Goal: Task Accomplishment & Management: Complete application form

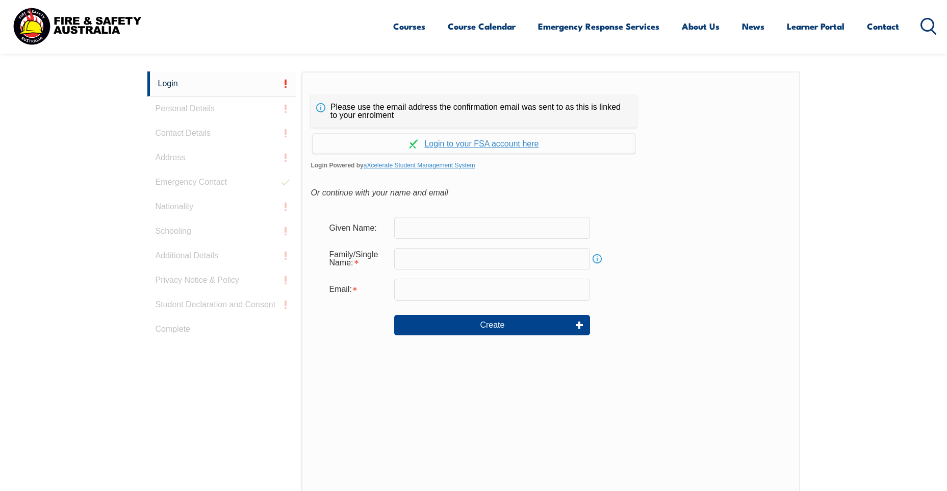
scroll to position [272, 0]
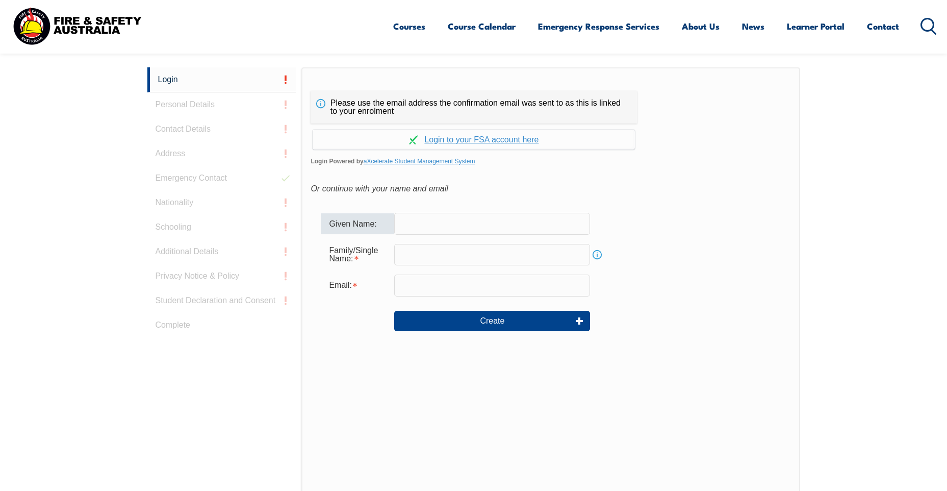
click at [413, 227] on input "text" at bounding box center [492, 223] width 196 height 21
click at [413, 223] on input "text" at bounding box center [492, 223] width 196 height 21
type input "[PERSON_NAME]"
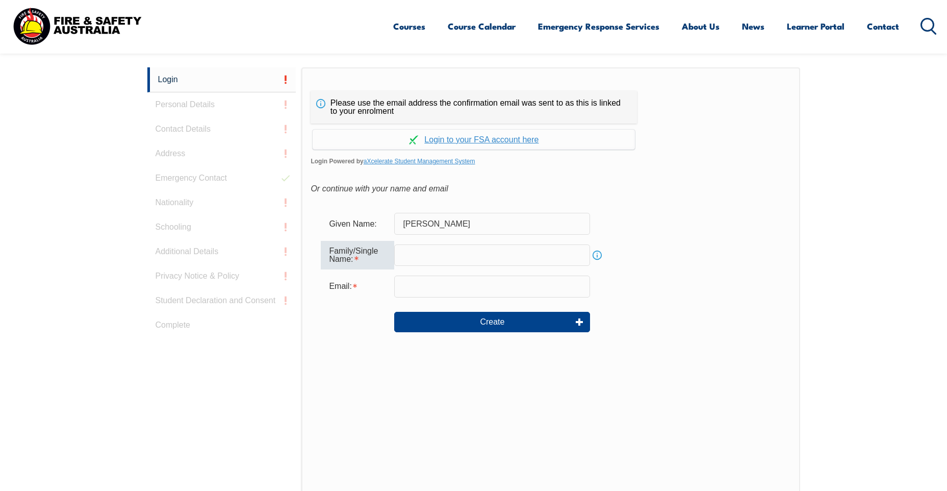
click at [405, 258] on input "text" at bounding box center [492, 254] width 196 height 21
type input "[PERSON_NAME]"
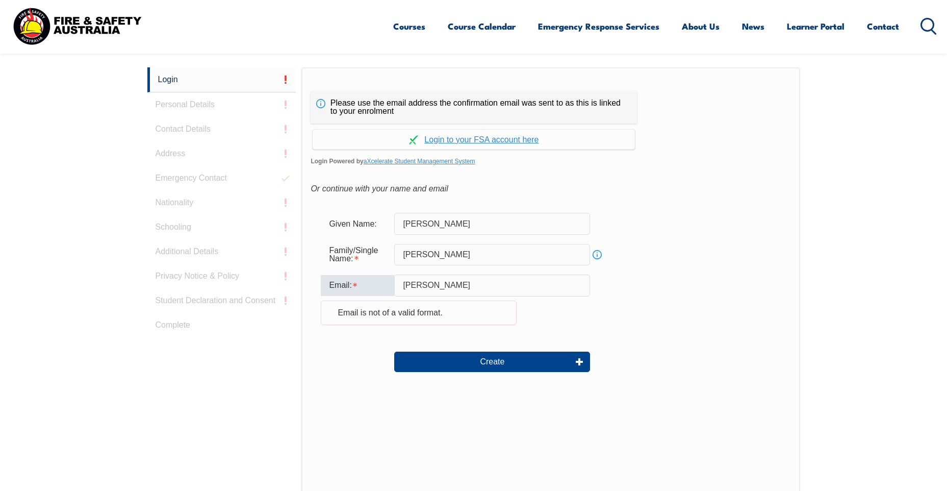
type input "[EMAIL_ADDRESS][DOMAIN_NAME]"
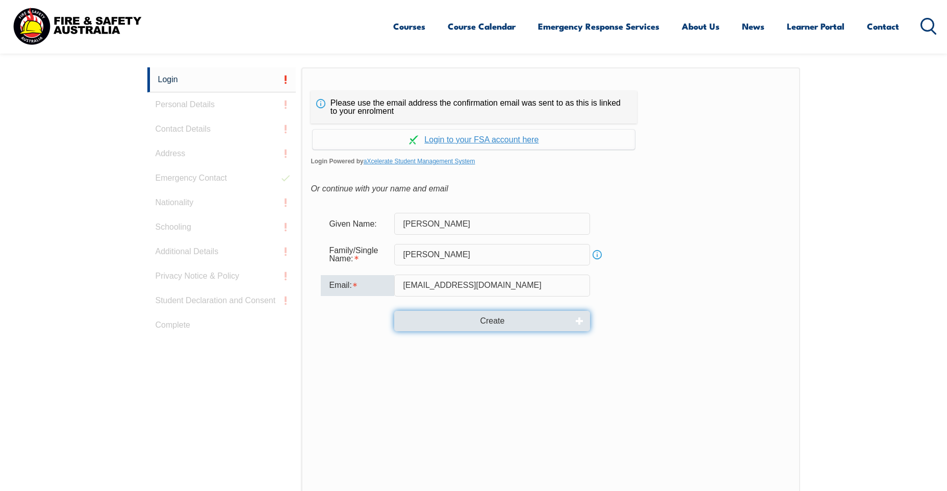
click at [485, 320] on button "Create" at bounding box center [492, 321] width 196 height 20
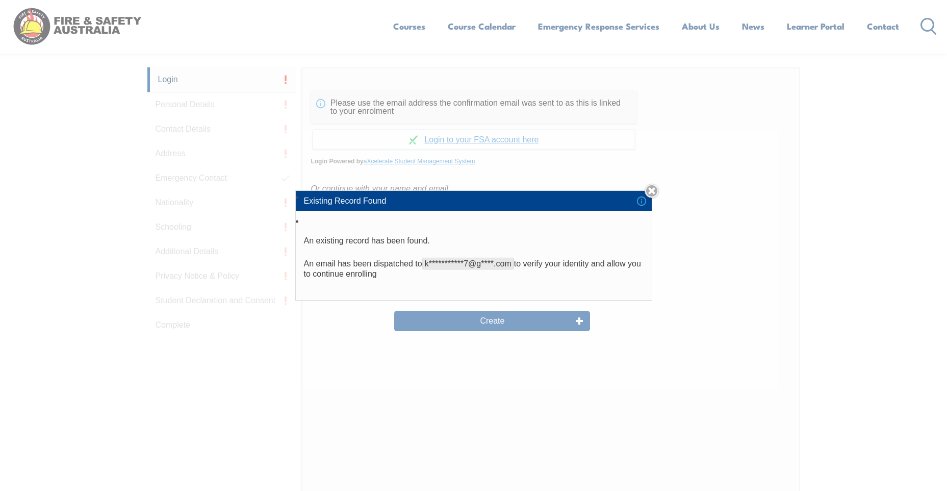
click at [497, 374] on div "**********" at bounding box center [473, 245] width 947 height 491
click at [655, 190] on link "Close" at bounding box center [652, 191] width 14 height 14
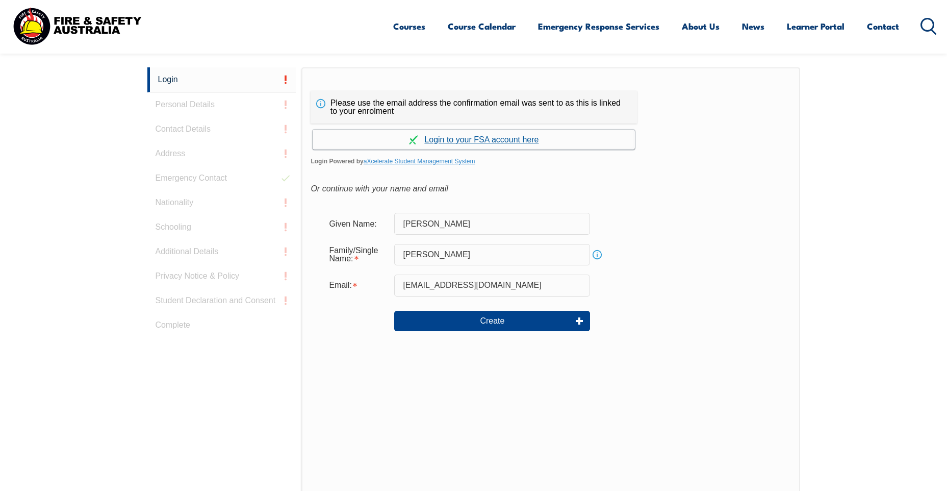
click at [508, 141] on link "Continue with aXcelerate" at bounding box center [474, 140] width 322 height 20
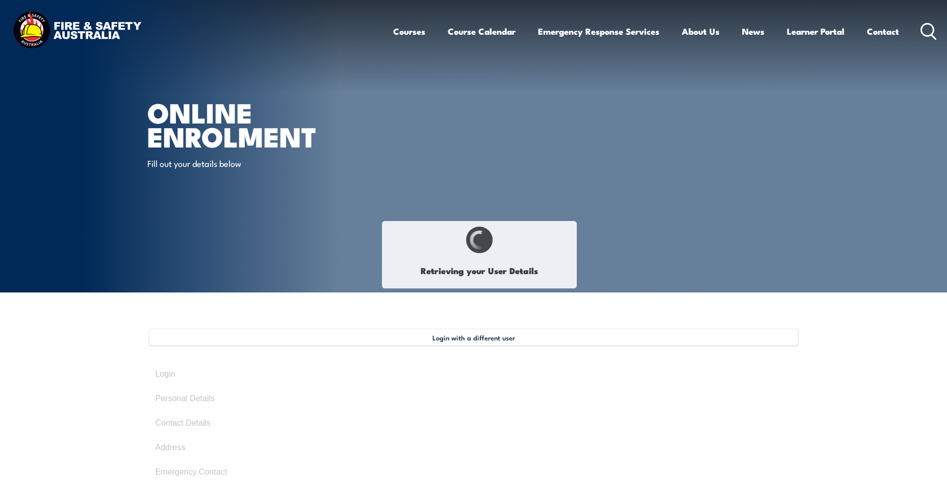
select select "Ms"
type input "Frances"
type input "[PERSON_NAME]"
type input "Kimiora"
type input "[PERSON_NAME]"
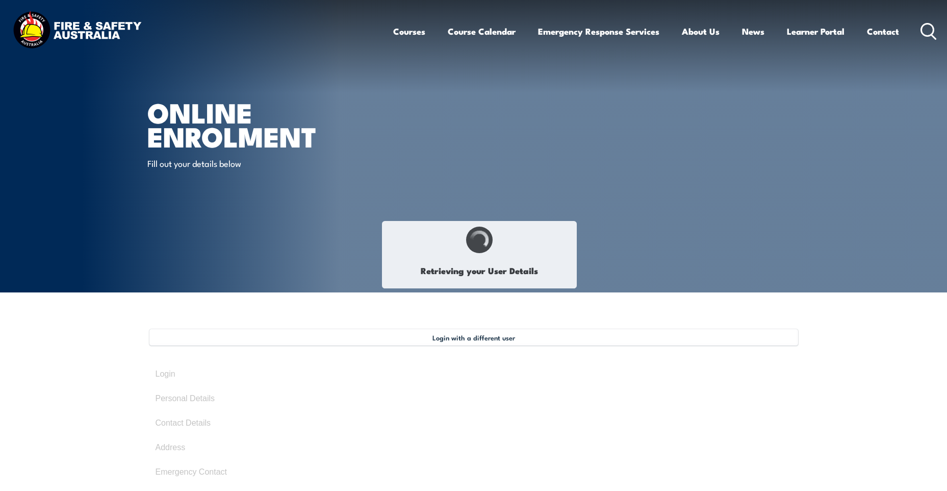
type input "October 9, 1971"
type input "98ATRCM76Q"
select select "F"
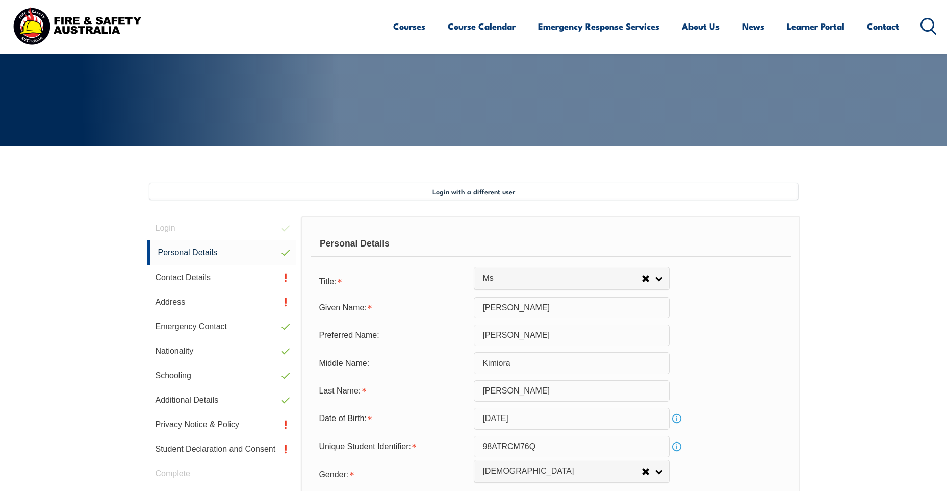
scroll to position [278, 0]
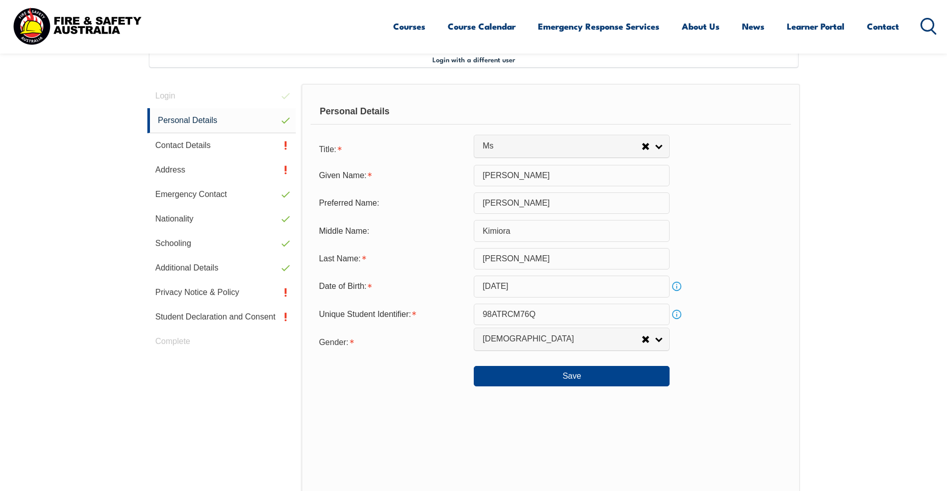
click at [677, 287] on link "Info" at bounding box center [677, 286] width 14 height 14
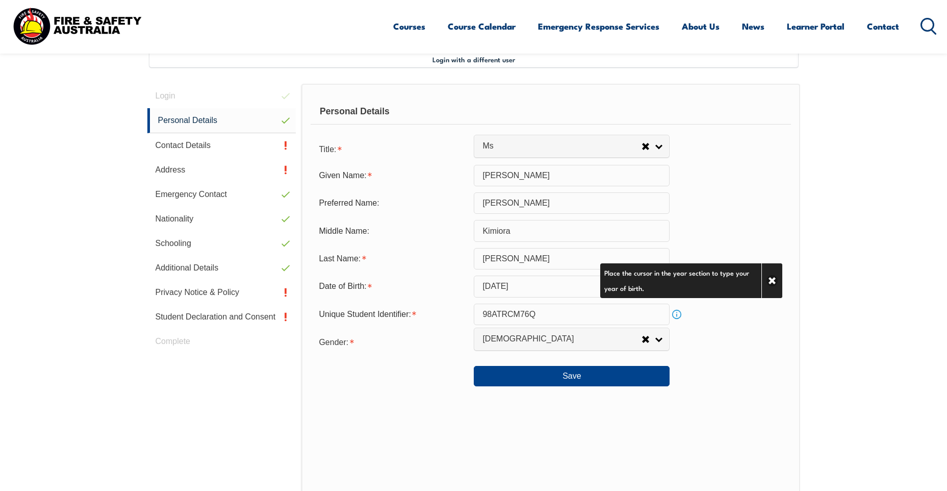
click at [524, 286] on input "October 9, 1971" at bounding box center [572, 285] width 196 height 21
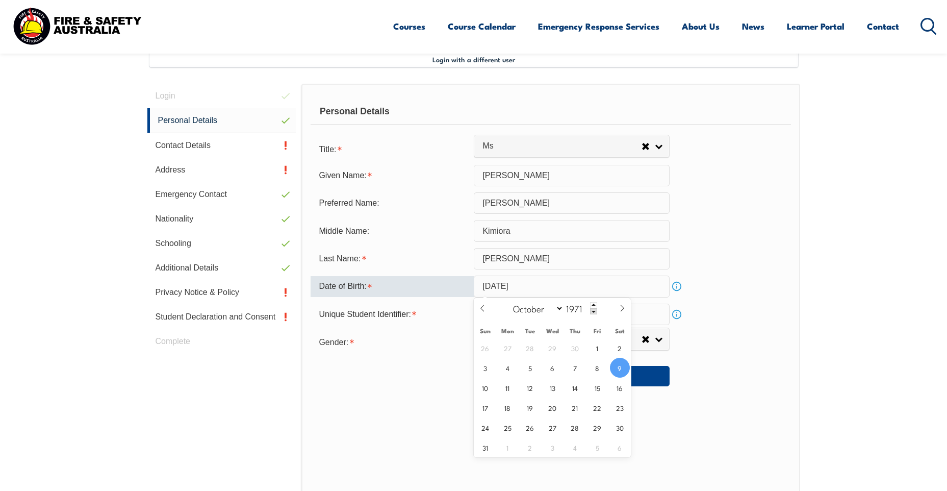
click at [526, 286] on input "October 9, 1971" at bounding box center [572, 285] width 196 height 21
click at [524, 284] on input "October 9, 1971" at bounding box center [572, 285] width 196 height 21
type input "2025"
select select "7"
click at [593, 311] on span at bounding box center [593, 311] width 7 height 6
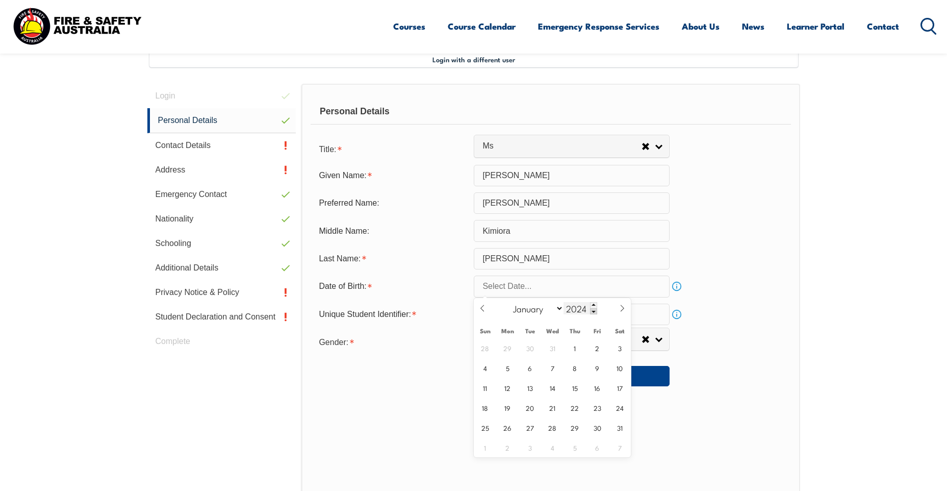
click at [593, 311] on span at bounding box center [593, 311] width 7 height 6
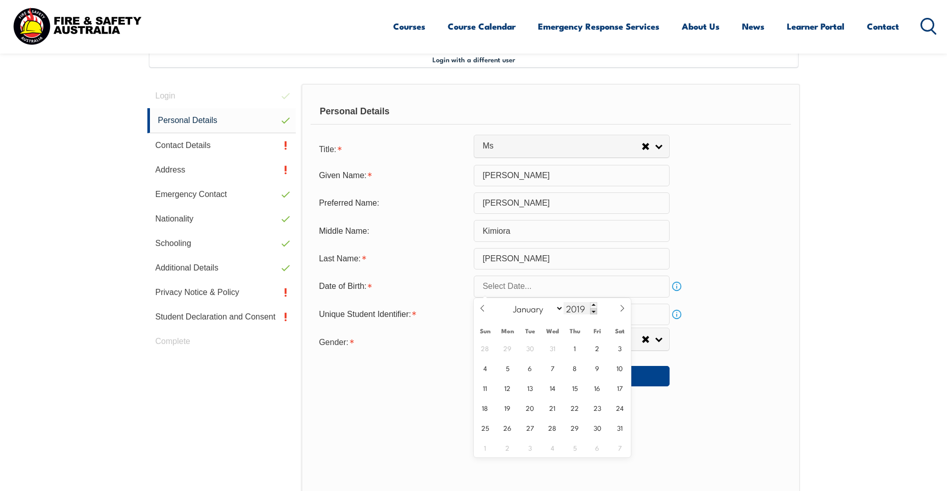
click at [593, 311] on span at bounding box center [593, 311] width 7 height 6
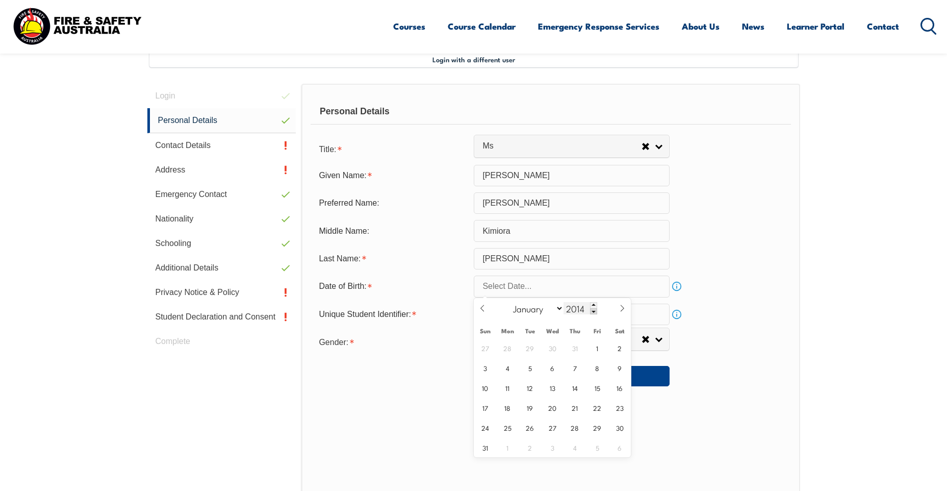
click at [593, 311] on span at bounding box center [593, 311] width 7 height 6
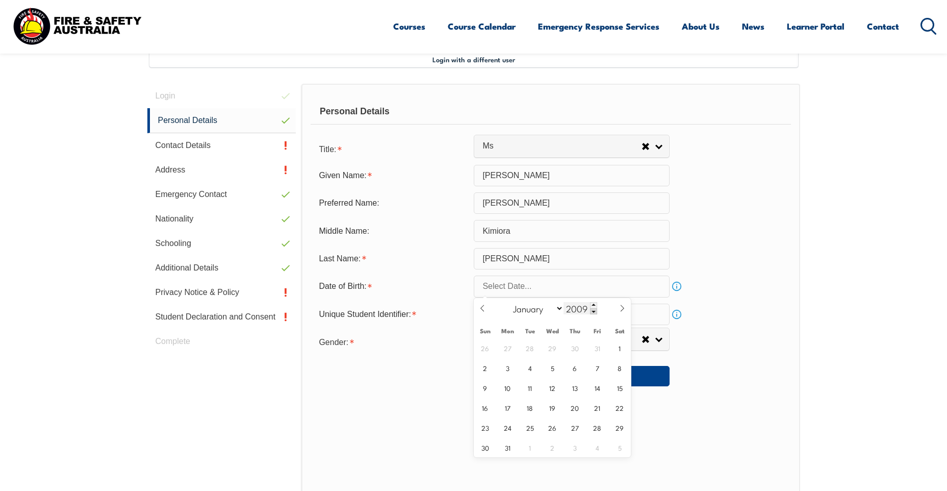
click at [593, 311] on span at bounding box center [593, 311] width 7 height 6
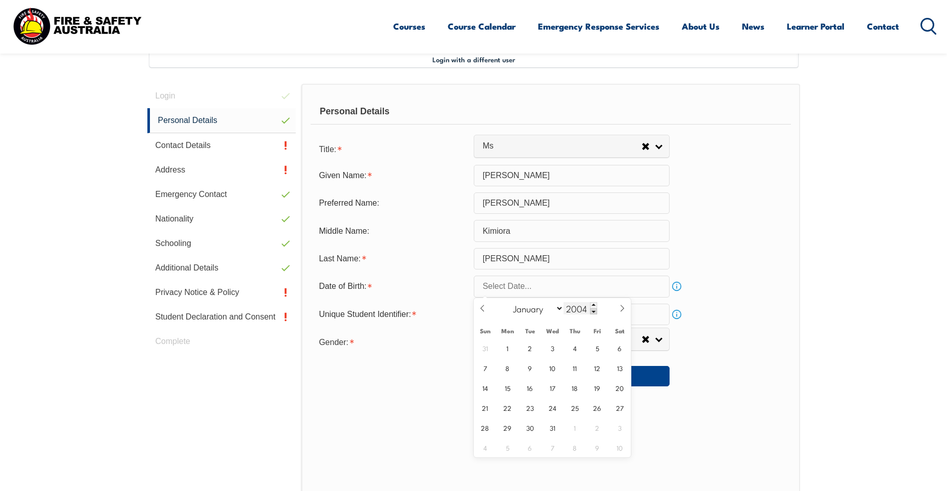
click at [593, 311] on span at bounding box center [593, 311] width 7 height 6
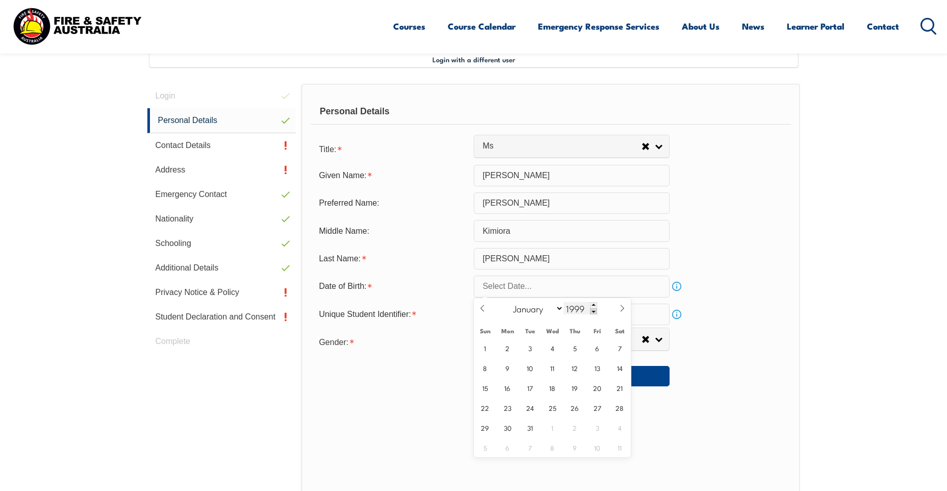
click at [593, 311] on span at bounding box center [593, 311] width 7 height 6
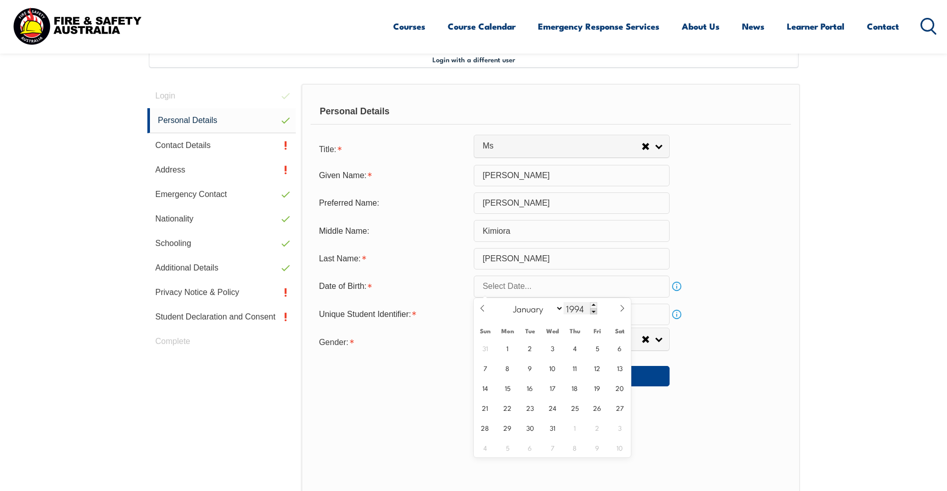
click at [593, 311] on span at bounding box center [593, 311] width 7 height 6
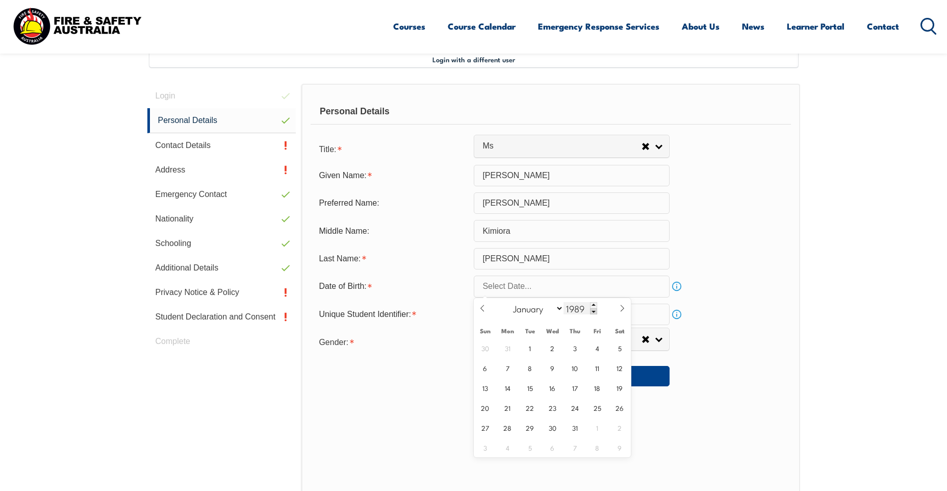
click at [593, 311] on span at bounding box center [593, 311] width 7 height 6
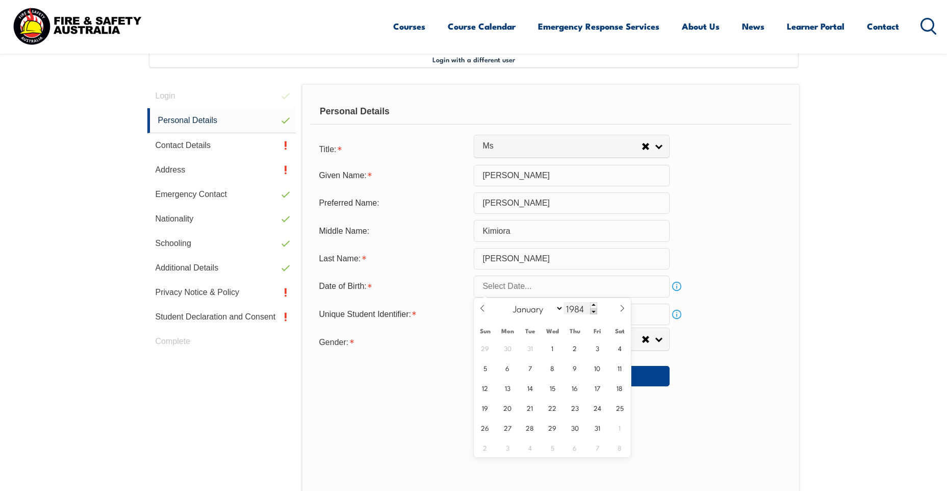
click at [593, 311] on span at bounding box center [593, 311] width 7 height 6
type input "1981"
click at [559, 311] on select "January February March April May June July August September October November De…" at bounding box center [536, 307] width 56 height 13
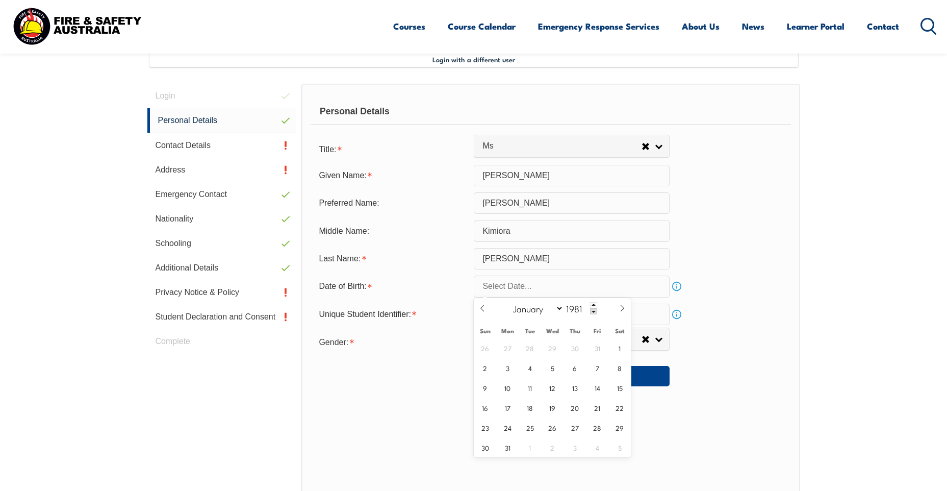
select select "9"
click at [509, 301] on select "January February March April May June July August September October November De…" at bounding box center [536, 307] width 56 height 13
click at [593, 311] on span at bounding box center [593, 311] width 7 height 6
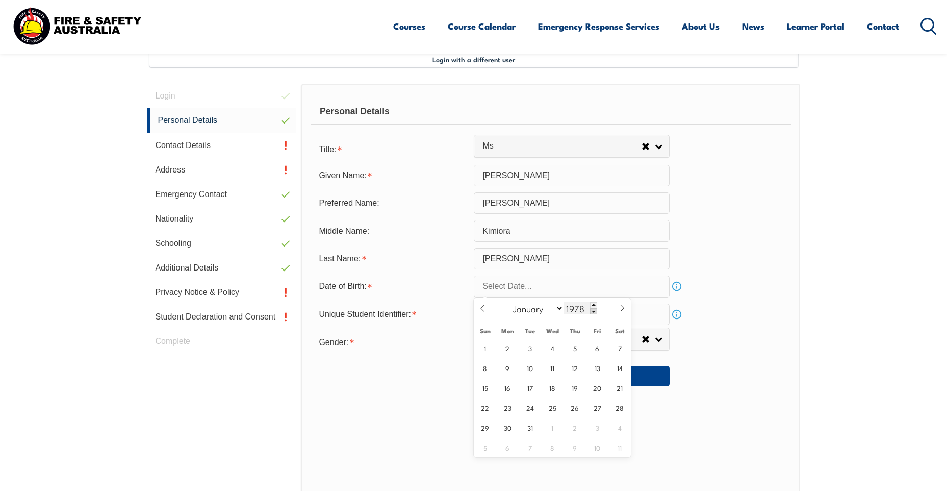
click at [593, 311] on span at bounding box center [593, 311] width 7 height 6
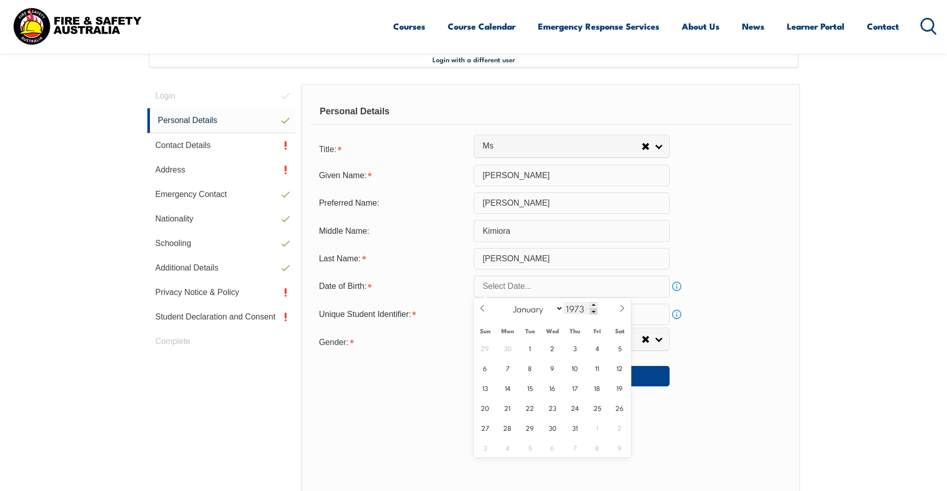
click at [593, 311] on span at bounding box center [593, 311] width 7 height 6
click at [592, 304] on span at bounding box center [593, 305] width 7 height 6
type input "1971"
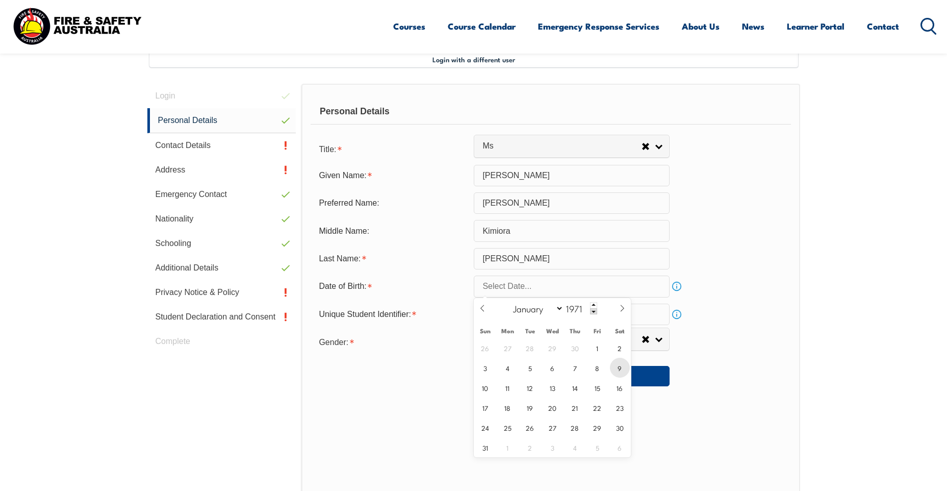
click at [620, 369] on span "9" at bounding box center [620, 368] width 20 height 20
type input "October 9, 1971"
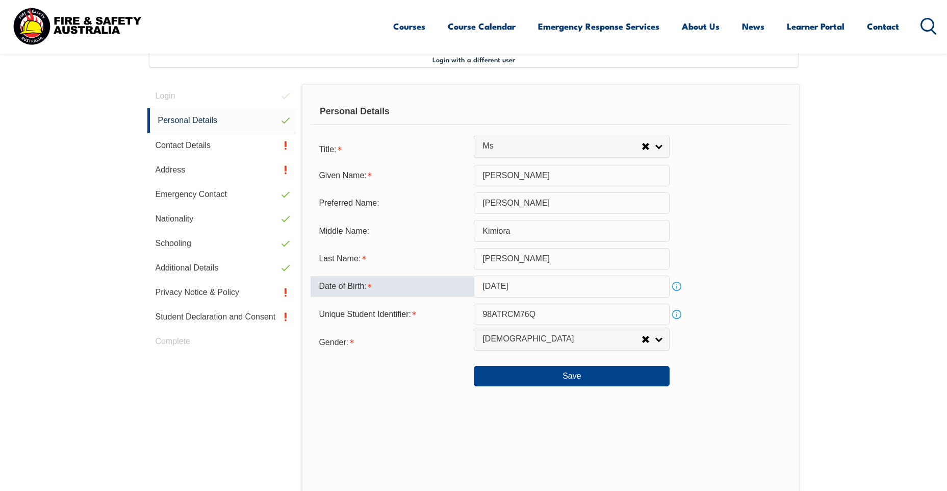
click at [676, 285] on link "Info" at bounding box center [677, 286] width 14 height 14
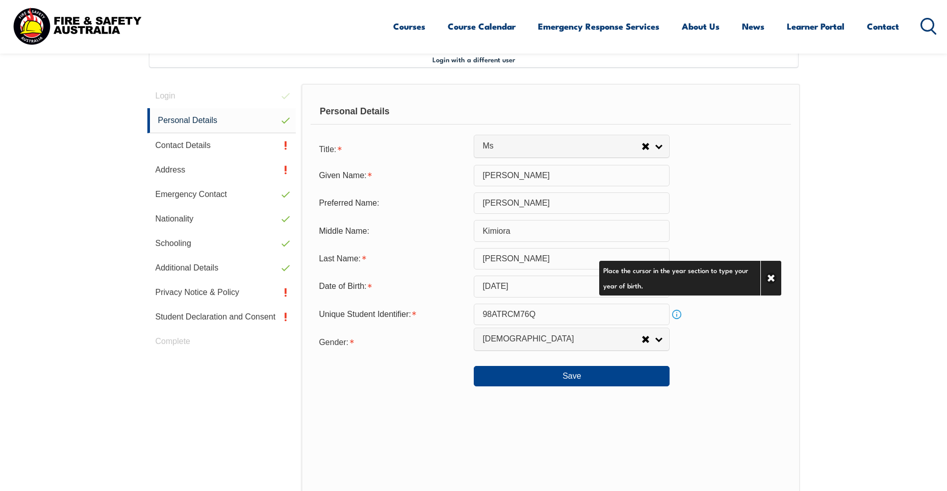
click at [720, 320] on div "Unique Student Identifier: 98ATRCM76Q Info" at bounding box center [551, 313] width 480 height 21
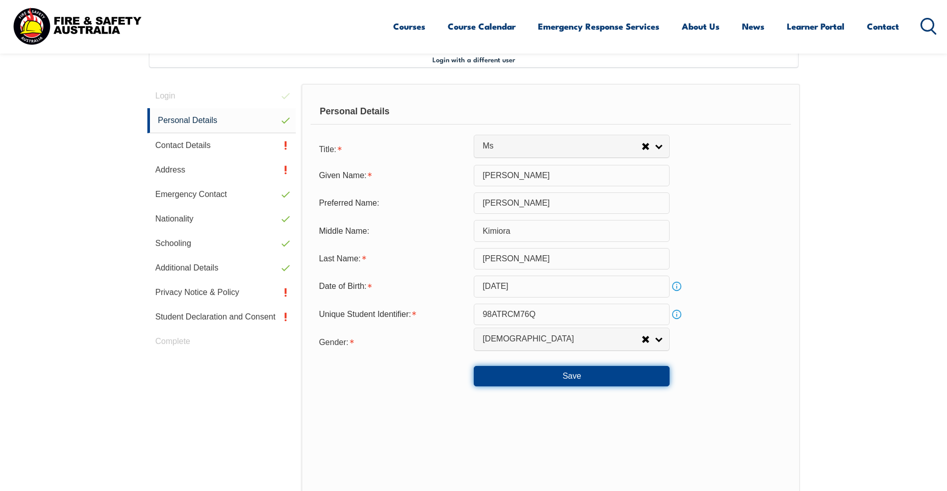
click at [585, 380] on button "Save" at bounding box center [572, 376] width 196 height 20
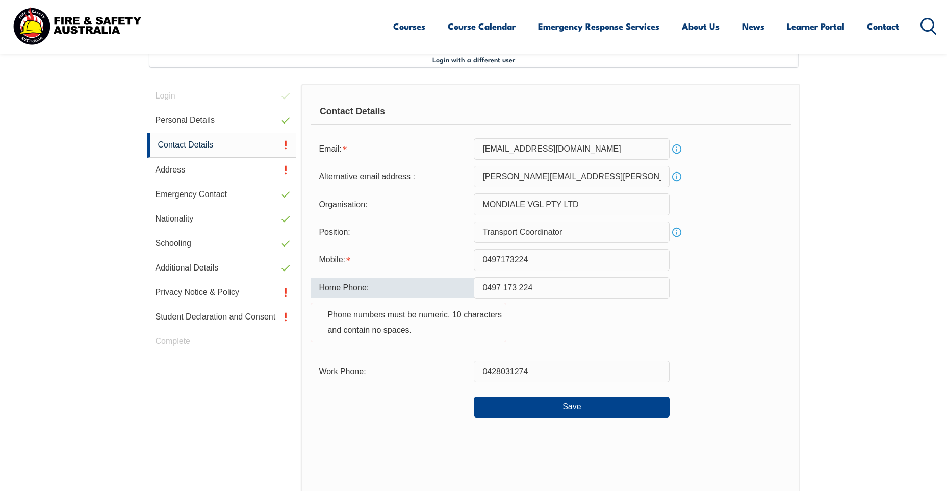
drag, startPoint x: 503, startPoint y: 286, endPoint x: 506, endPoint y: 293, distance: 7.6
click at [504, 290] on input "0497 173 224" at bounding box center [572, 287] width 196 height 21
click at [518, 286] on input "0497173 224" at bounding box center [572, 287] width 196 height 21
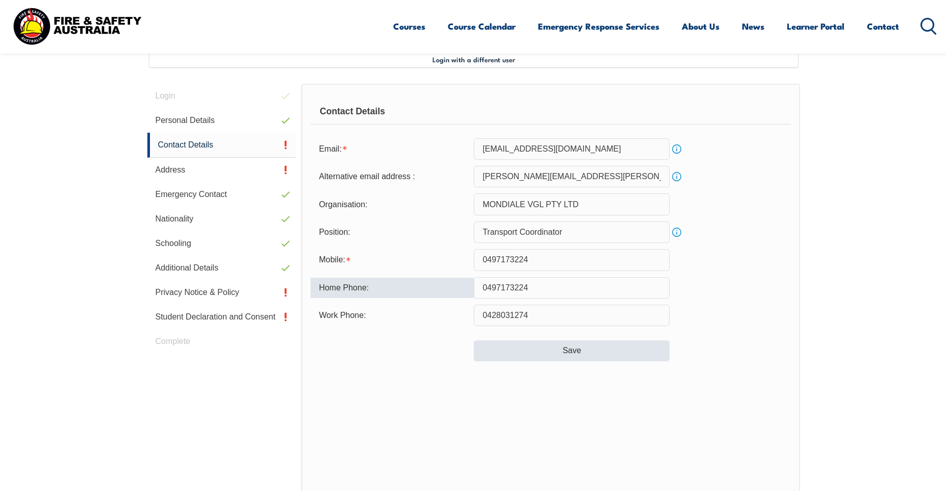
type input "0497173224"
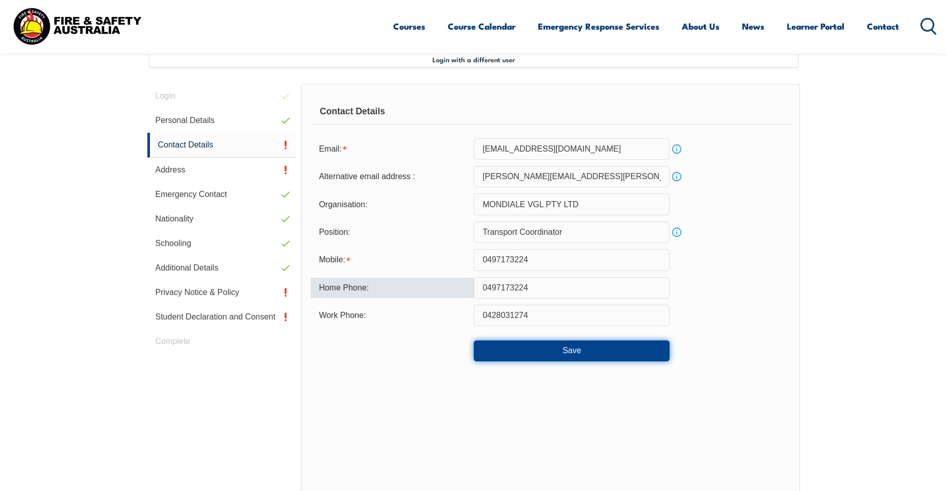
click at [579, 351] on button "Save" at bounding box center [572, 350] width 196 height 20
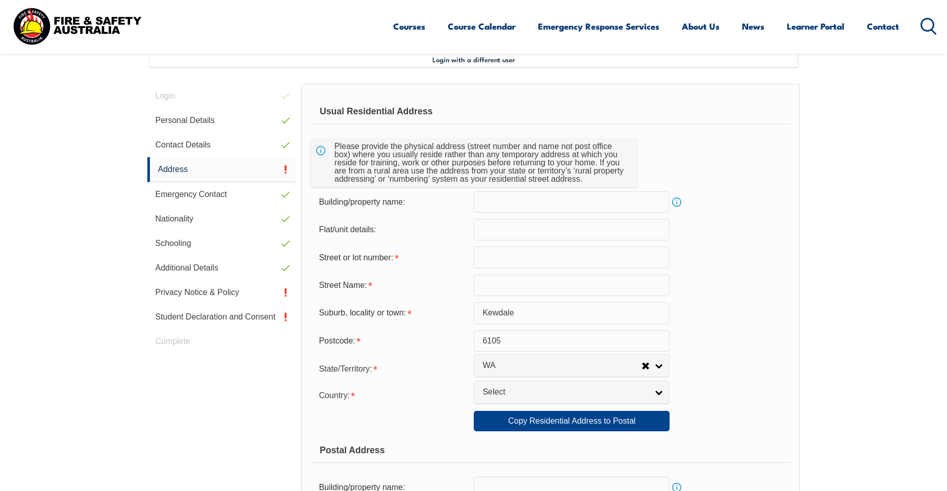
click at [481, 205] on input "text" at bounding box center [572, 201] width 196 height 21
type input "Arthur Street"
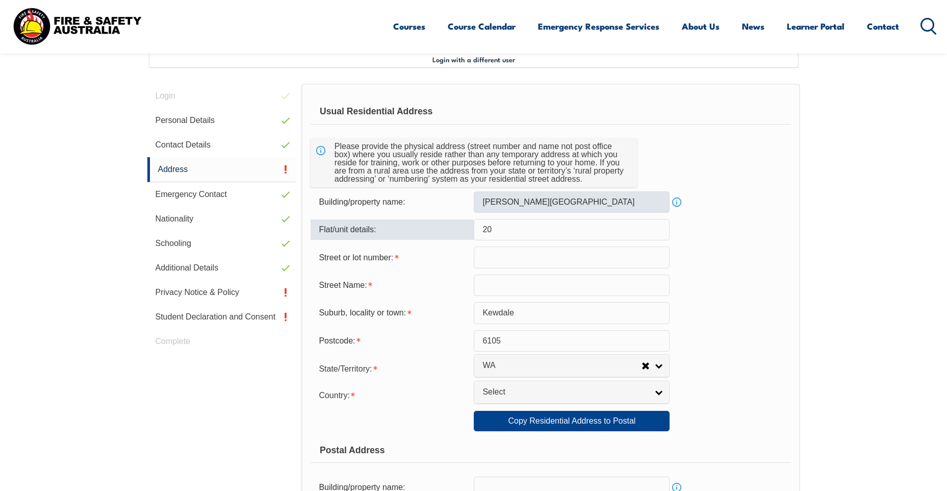
type input "20"
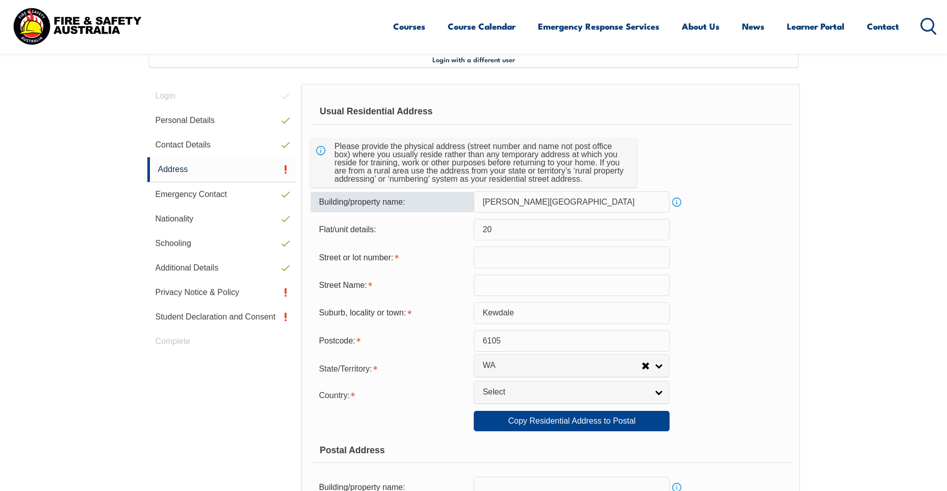
drag, startPoint x: 537, startPoint y: 200, endPoint x: 474, endPoint y: 200, distance: 62.2
click at [474, 200] on input "Arthur Street" at bounding box center [572, 201] width 196 height 21
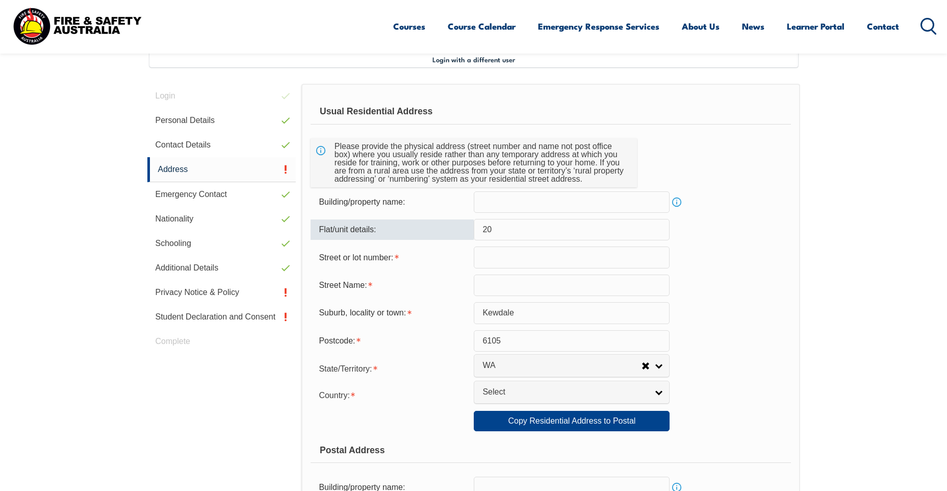
drag, startPoint x: 492, startPoint y: 230, endPoint x: 458, endPoint y: 236, distance: 35.3
click at [459, 235] on div "Flat/unit details: 20" at bounding box center [551, 229] width 480 height 21
click at [486, 260] on input "text" at bounding box center [572, 256] width 196 height 21
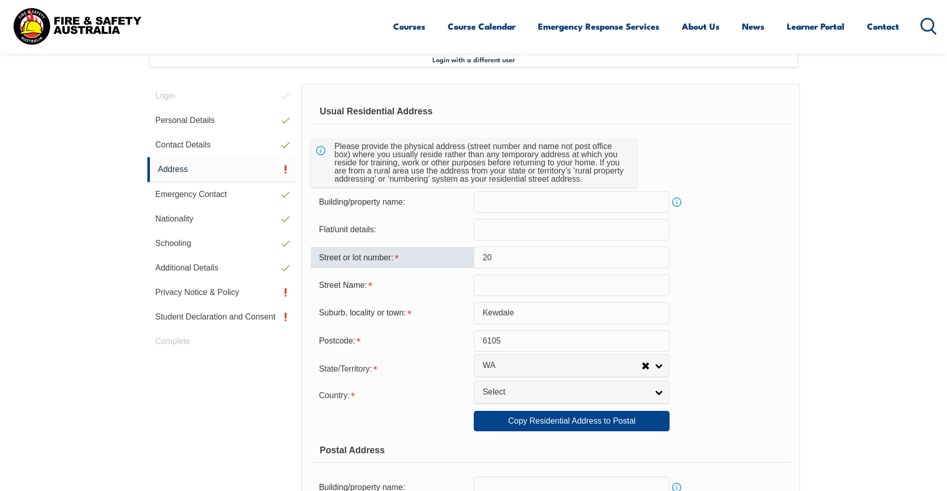
type input "20"
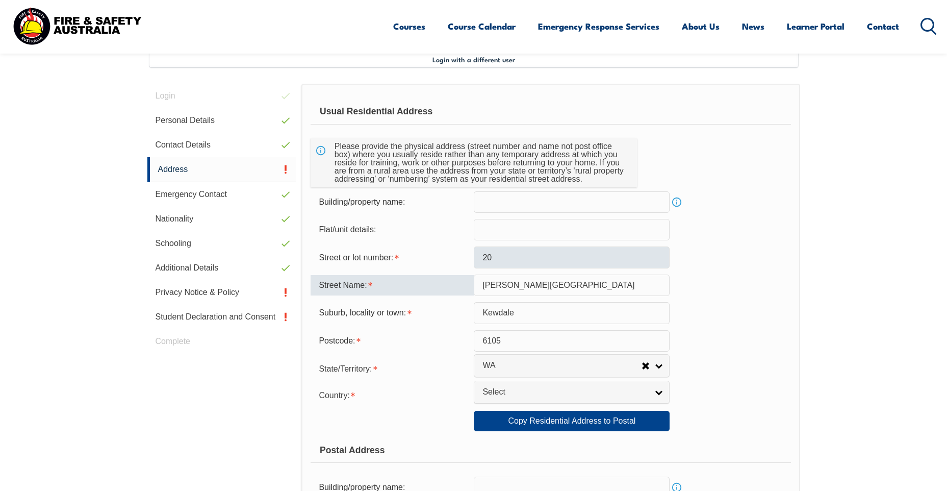
type input "Arthur Street"
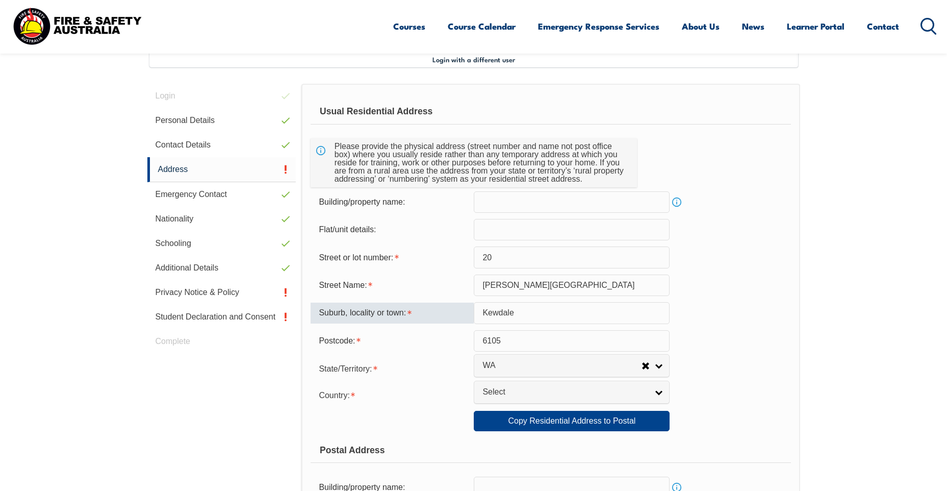
scroll to position [380, 0]
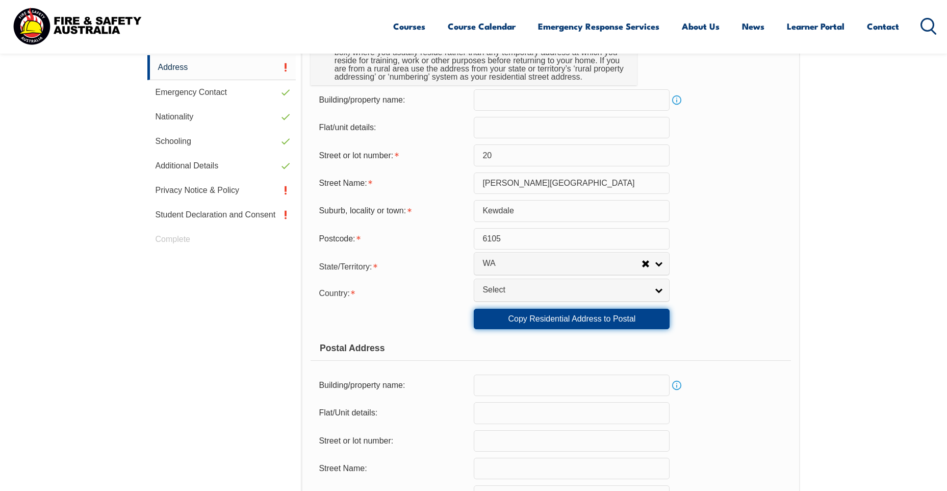
click at [577, 318] on link "Copy Residential Address to Postal" at bounding box center [572, 319] width 196 height 20
type input "20"
type input "Arthur Street"
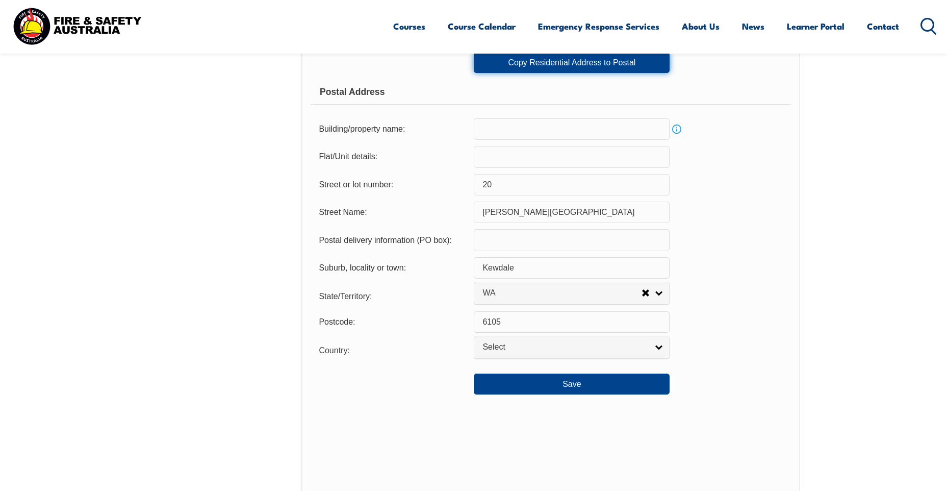
scroll to position [686, 0]
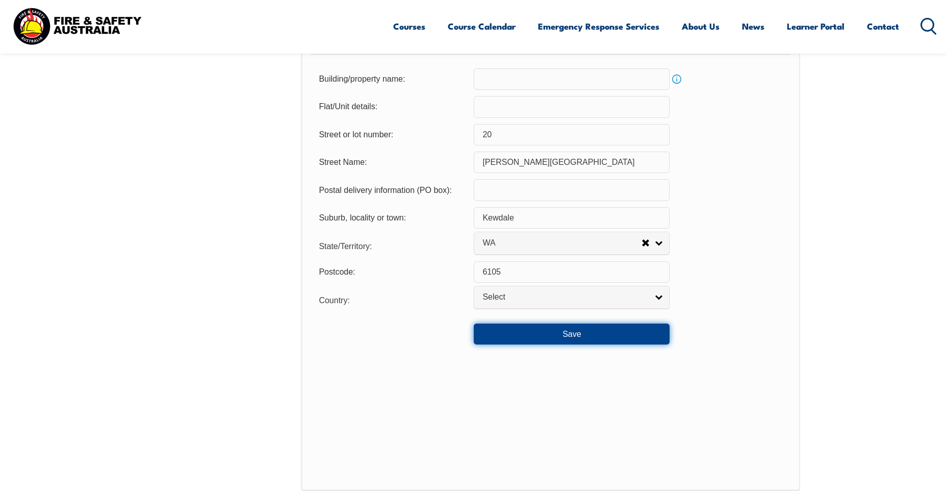
drag, startPoint x: 575, startPoint y: 329, endPoint x: 578, endPoint y: 340, distance: 11.6
click at [576, 329] on button "Save" at bounding box center [572, 333] width 196 height 20
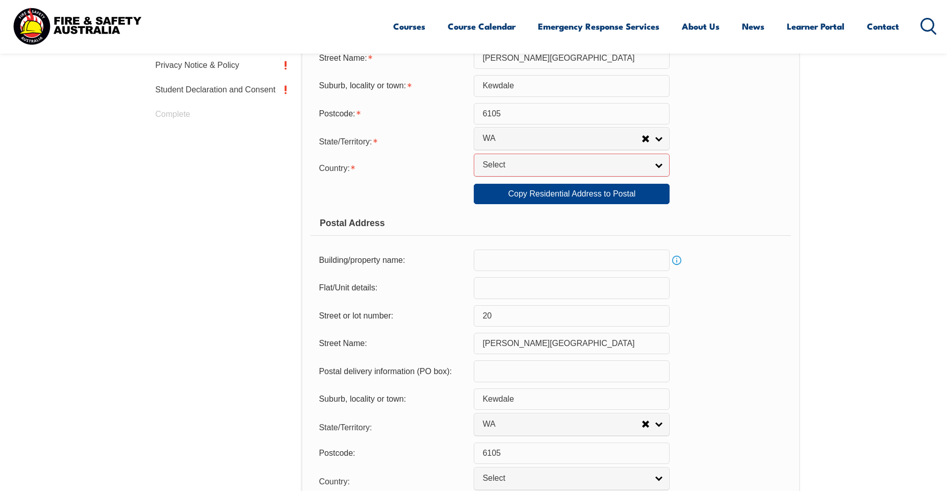
scroll to position [504, 0]
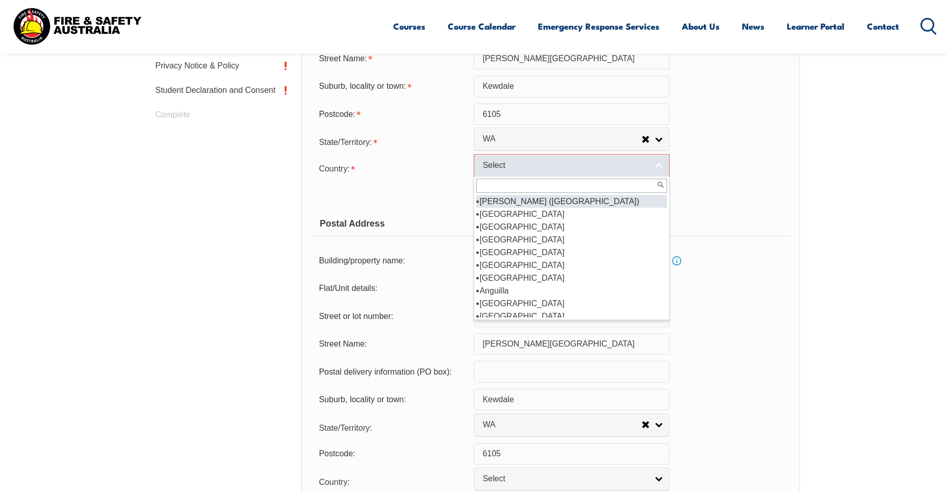
click at [602, 166] on span "Select" at bounding box center [565, 165] width 165 height 11
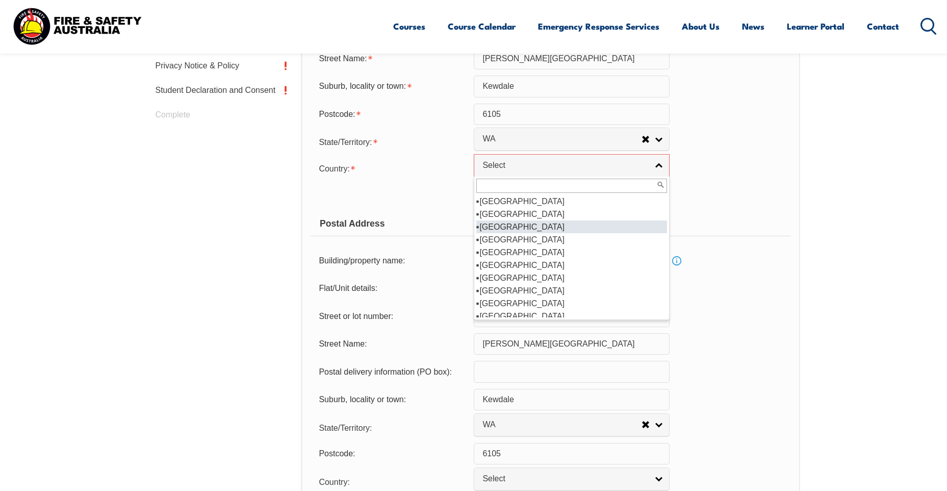
scroll to position [102, 0]
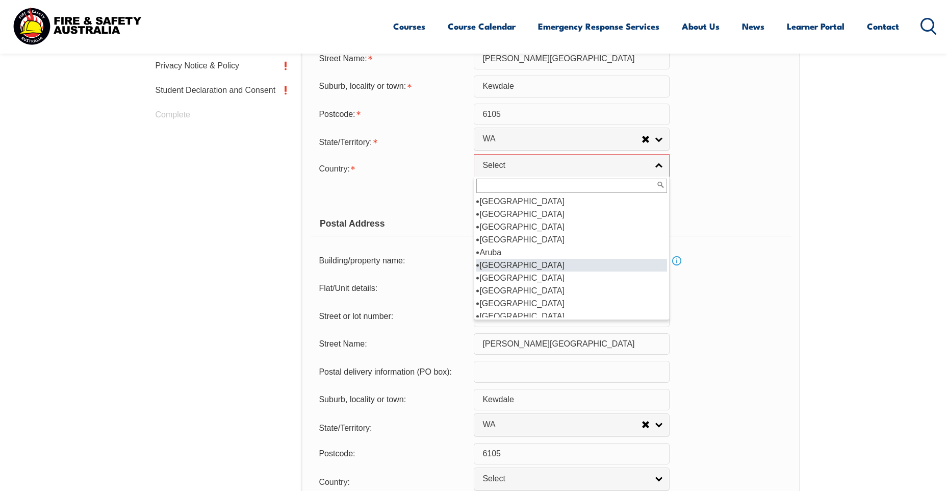
click at [505, 264] on li "[GEOGRAPHIC_DATA]" at bounding box center [571, 265] width 191 height 13
select select "1101"
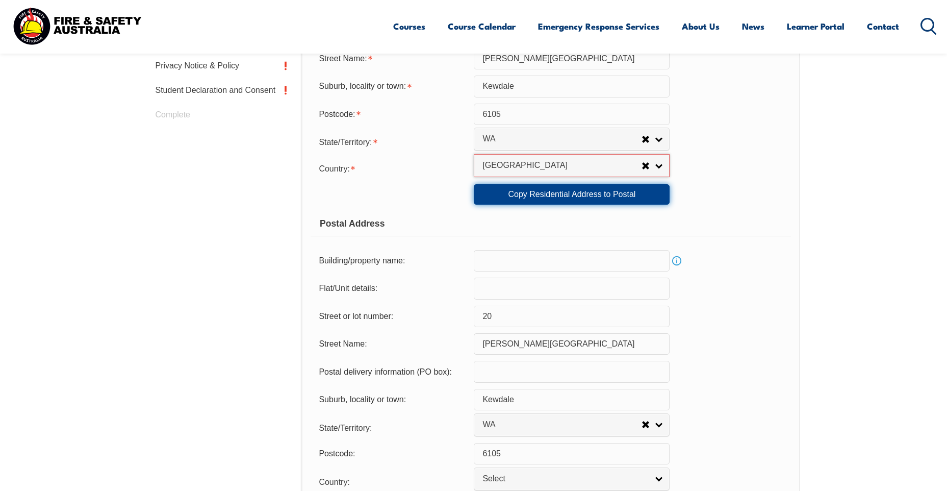
click at [572, 195] on link "Copy Residential Address to Postal" at bounding box center [572, 194] width 196 height 20
select select "1101"
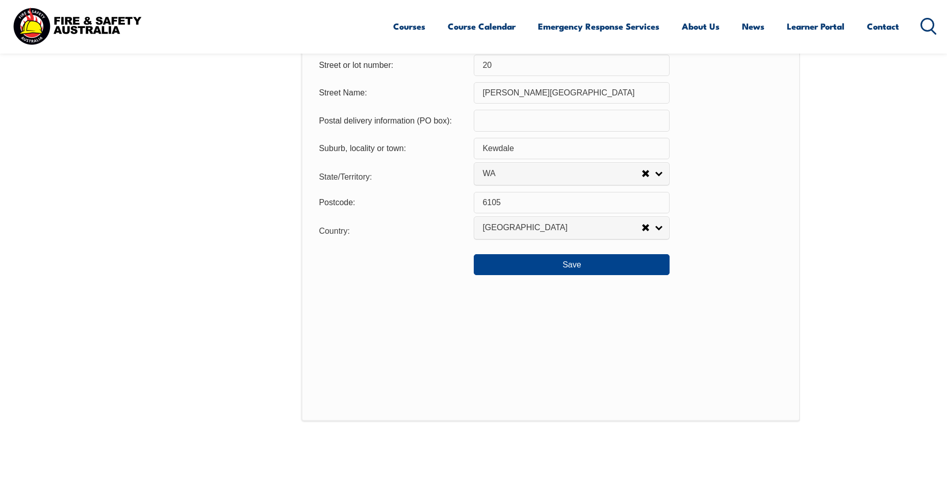
scroll to position [759, 0]
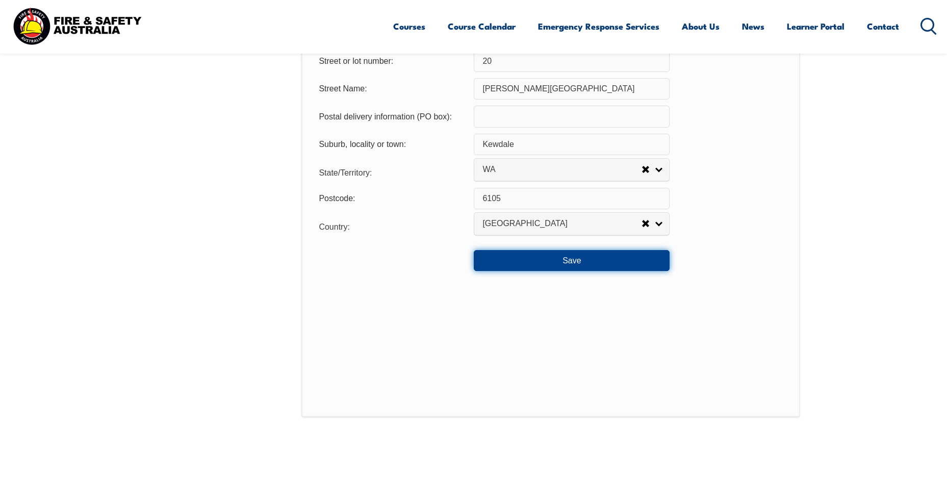
click at [566, 260] on button "Save" at bounding box center [572, 260] width 196 height 20
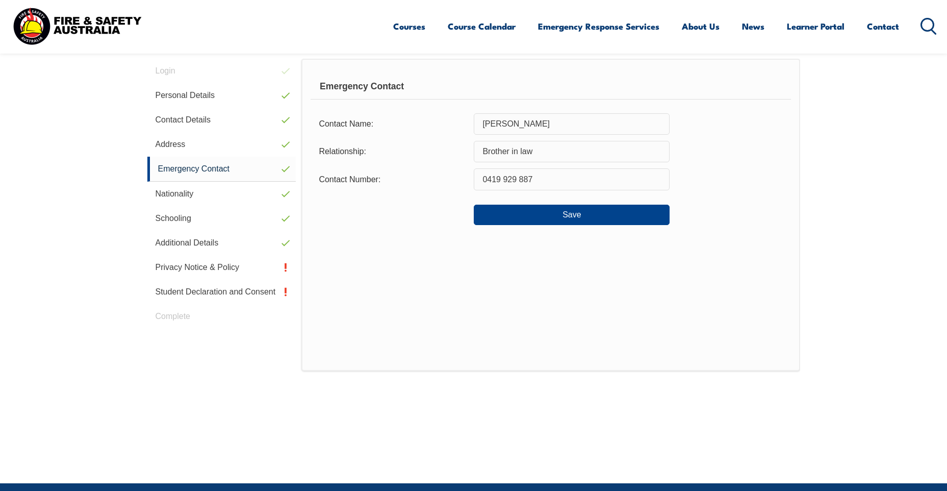
scroll to position [278, 0]
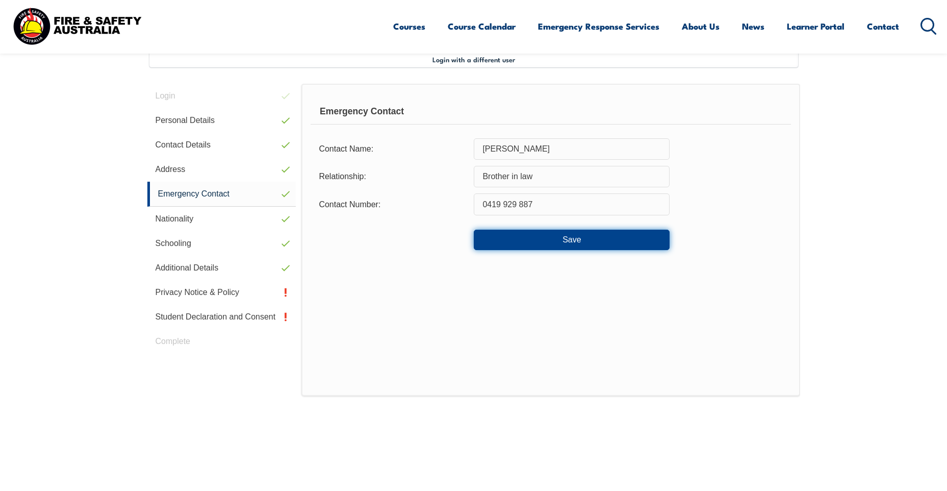
click at [581, 244] on button "Save" at bounding box center [572, 240] width 196 height 20
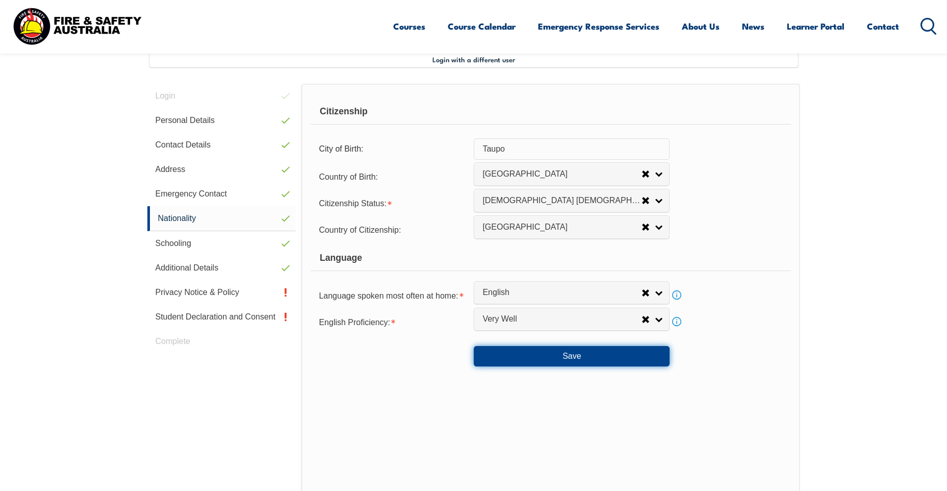
click at [541, 355] on button "Save" at bounding box center [572, 356] width 196 height 20
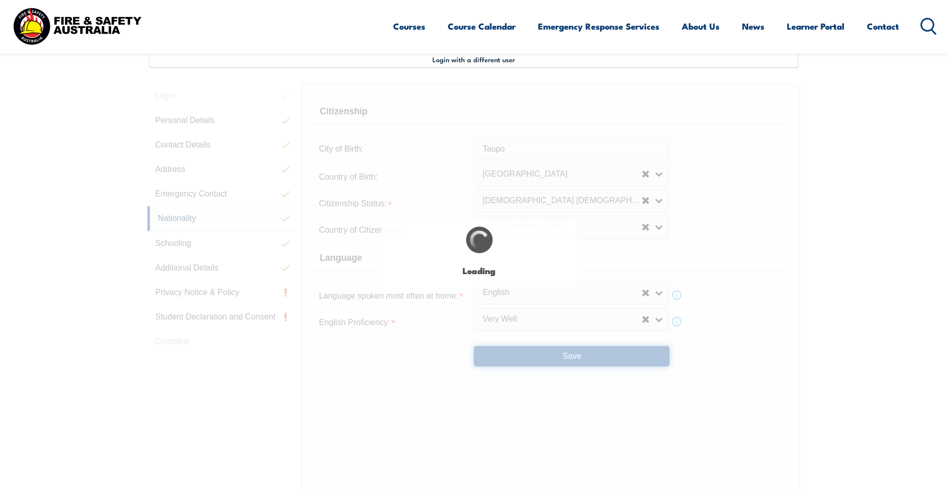
select select "false"
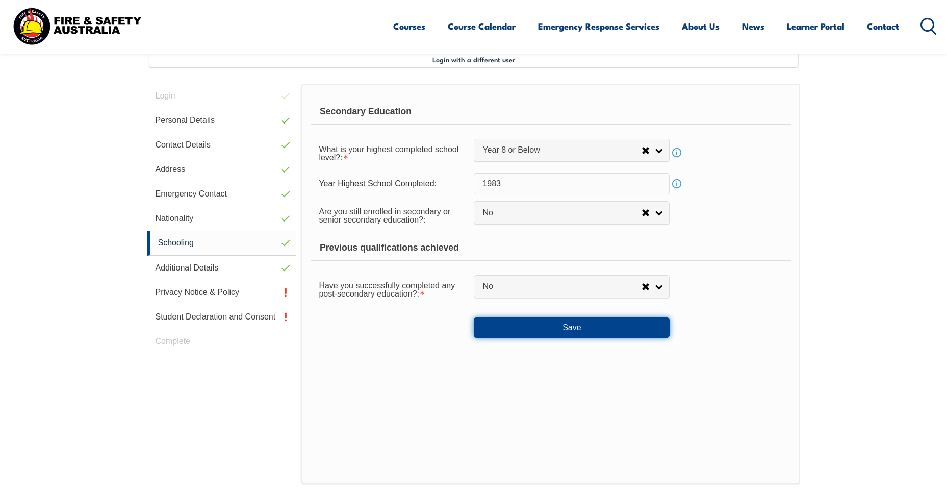
click at [587, 329] on button "Save" at bounding box center [572, 327] width 196 height 20
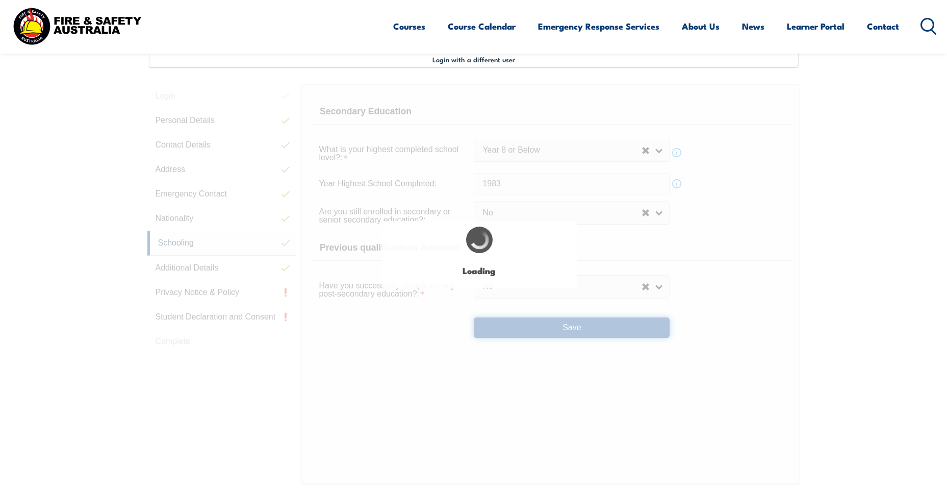
select select "false"
select select
select select "false"
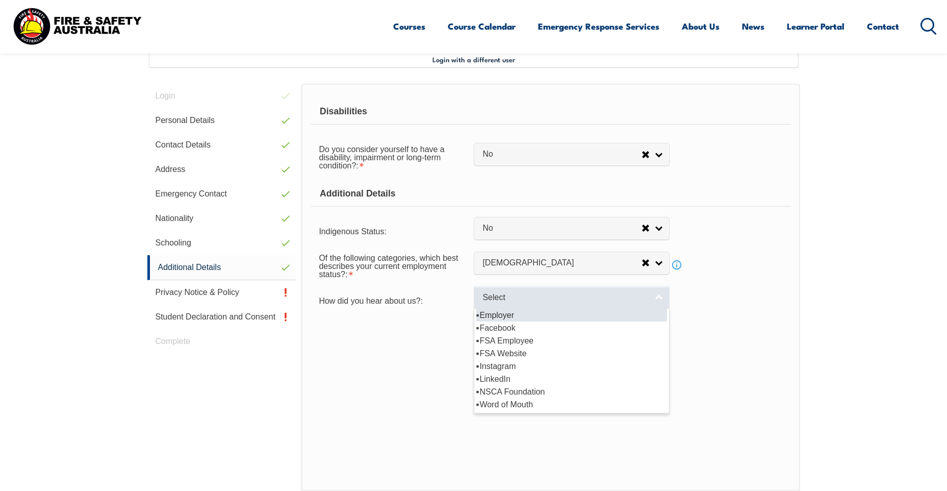
click at [649, 298] on link "Select" at bounding box center [572, 297] width 196 height 23
click at [501, 315] on li "Employer" at bounding box center [571, 315] width 191 height 13
select select "8019"
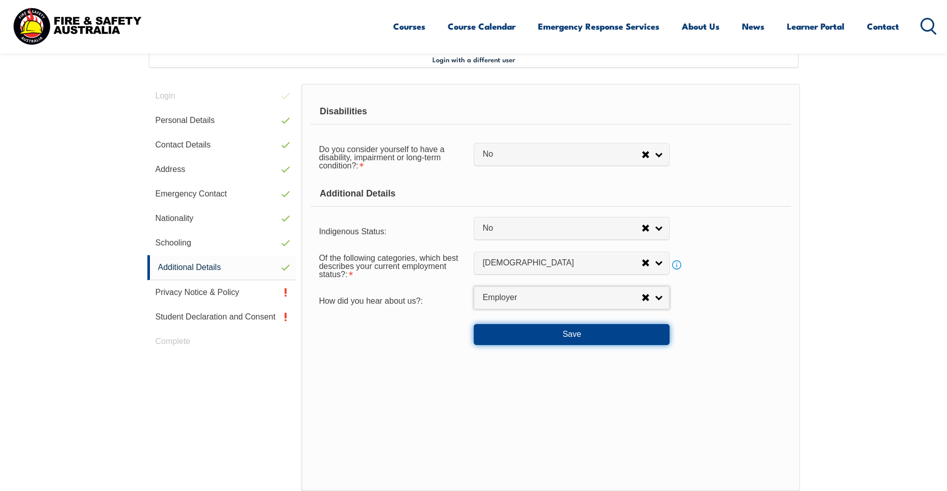
click at [575, 333] on button "Save" at bounding box center [572, 334] width 196 height 20
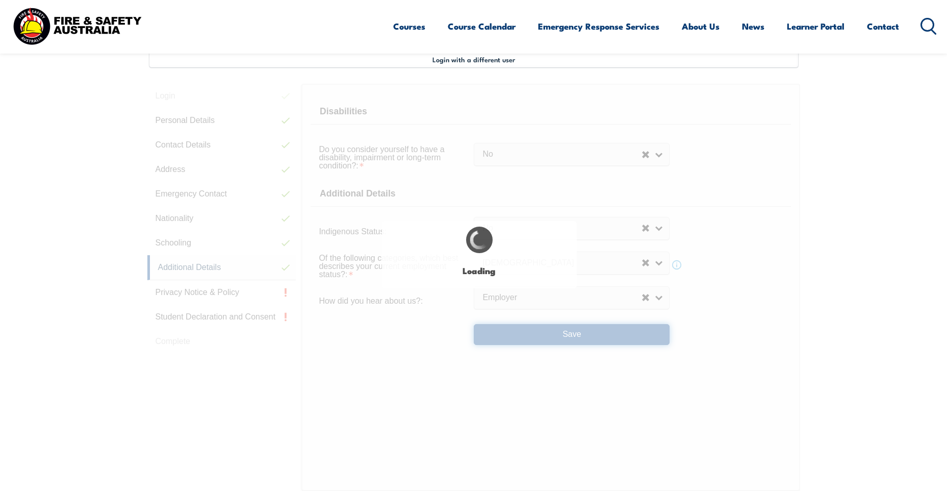
select select "false"
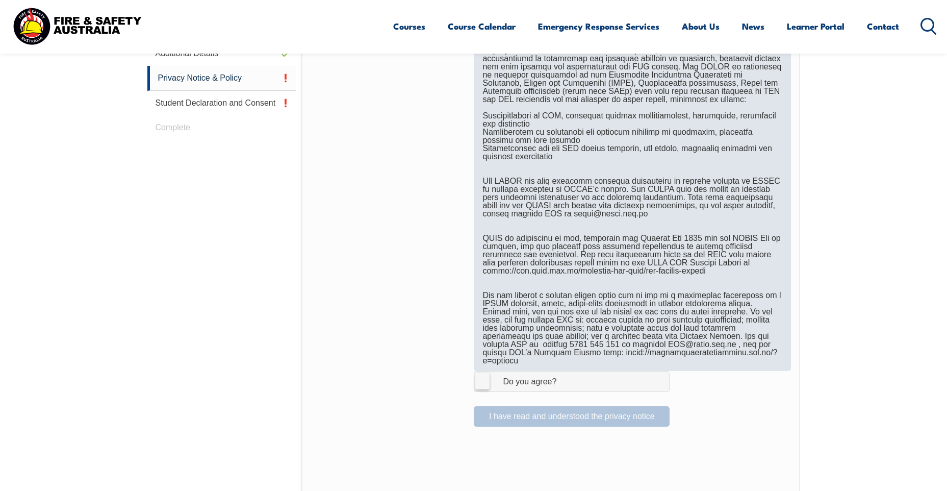
scroll to position [533, 0]
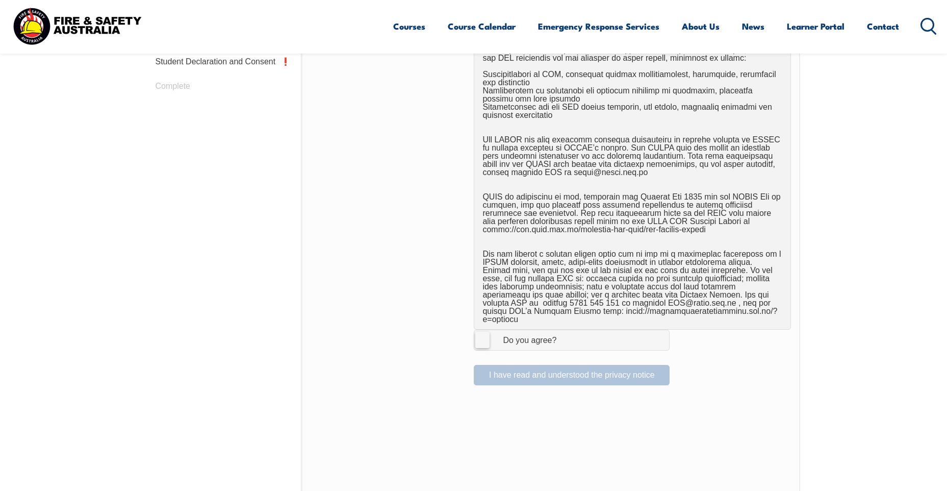
click at [487, 329] on label "I Agree Do you agree?" at bounding box center [572, 339] width 196 height 20
click at [565, 330] on input "I Agree Do you agree?" at bounding box center [573, 339] width 17 height 19
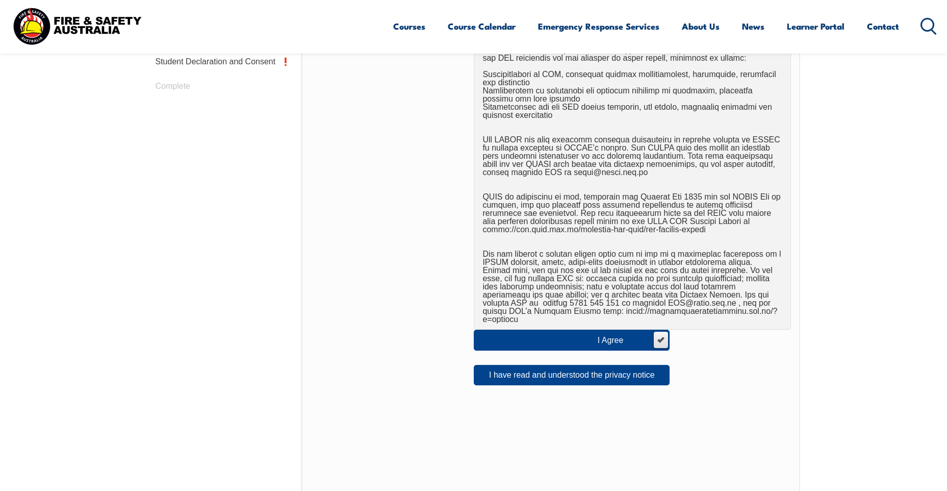
click at [610, 330] on span "I Agree Do you agree?" at bounding box center [621, 339] width 63 height 19
click at [652, 330] on input "I Agree Do you agree?" at bounding box center [660, 339] width 17 height 19
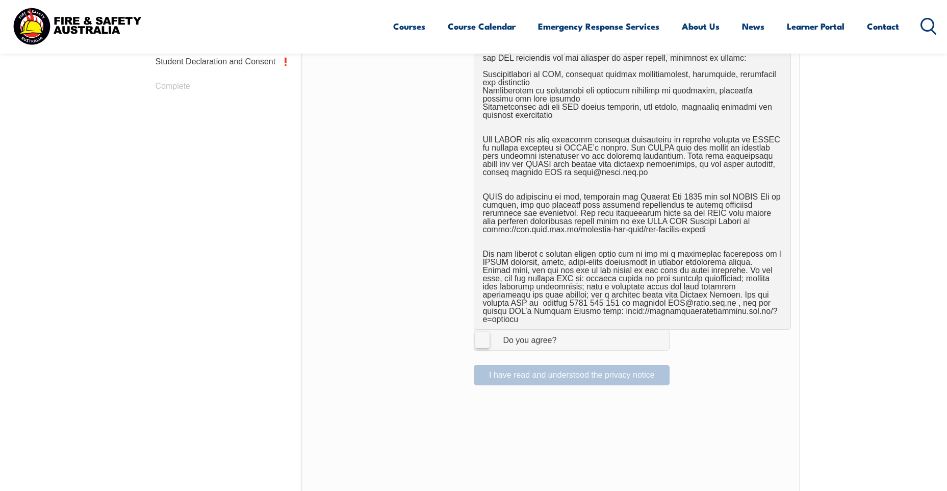
click at [479, 330] on label "I Agree Do you agree?" at bounding box center [572, 339] width 196 height 20
click at [565, 330] on input "I Agree Do you agree?" at bounding box center [573, 339] width 17 height 19
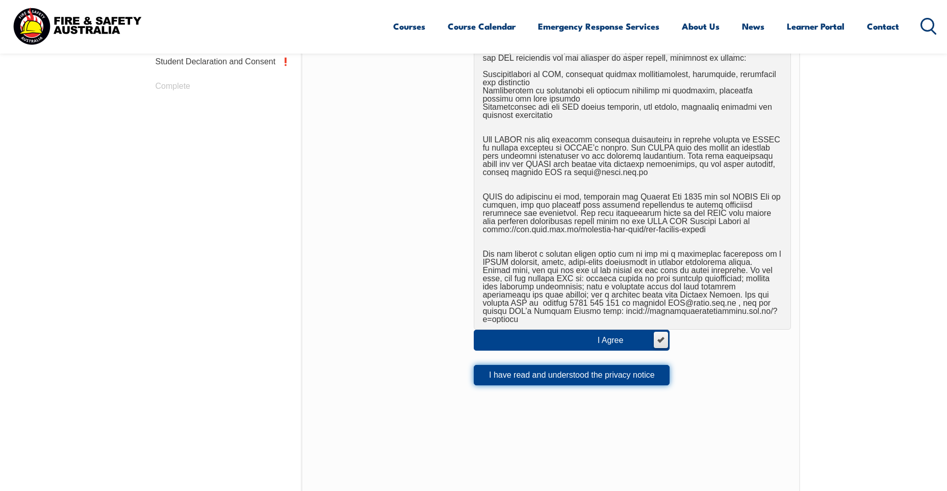
click at [566, 365] on button "I have read and understood the privacy notice" at bounding box center [572, 375] width 196 height 20
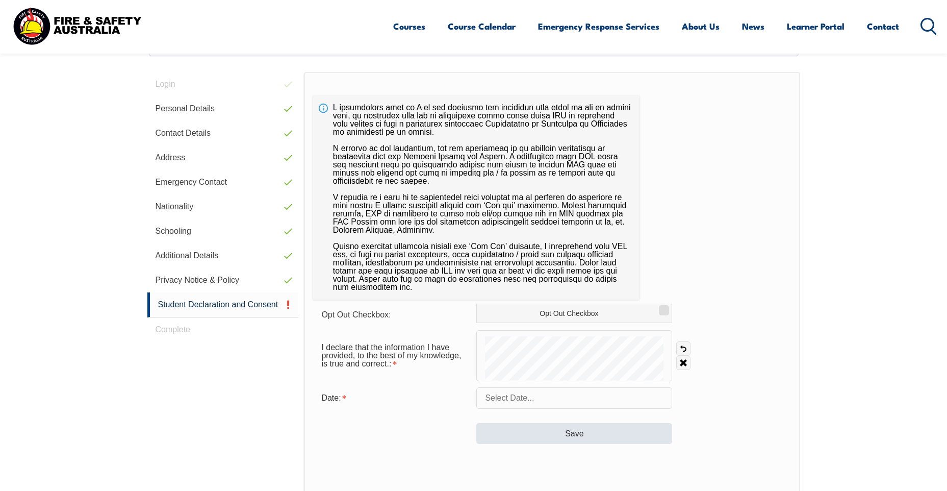
scroll to position [278, 0]
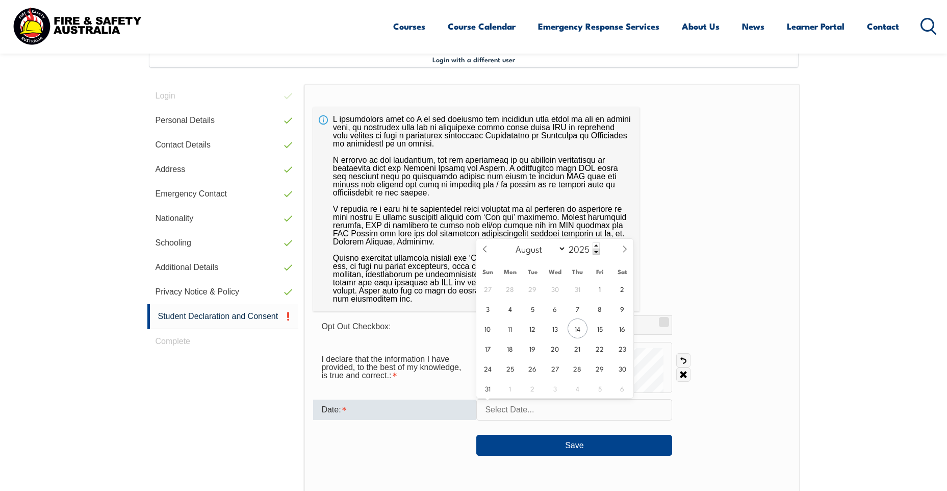
click at [522, 416] on input "text" at bounding box center [574, 409] width 196 height 21
click at [576, 325] on span "14" at bounding box center [578, 328] width 20 height 20
type input "August 14, 2025"
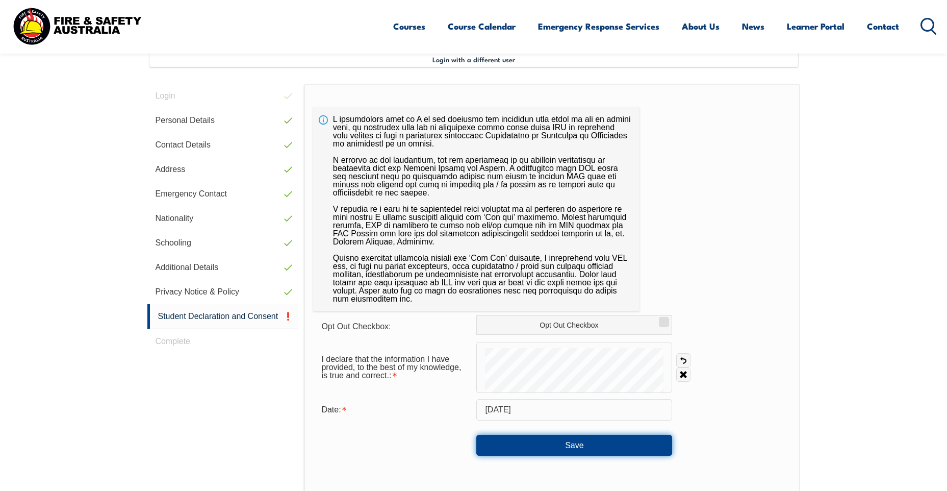
click at [555, 445] on button "Save" at bounding box center [574, 445] width 196 height 20
